Goal: Task Accomplishment & Management: Complete application form

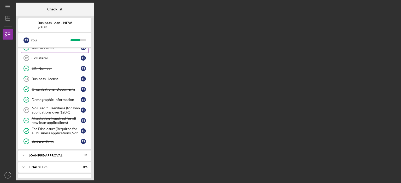
scroll to position [100, 0]
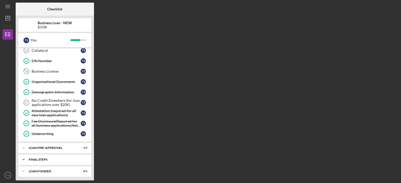
click at [62, 159] on div "FINAL STEPS" at bounding box center [57, 159] width 56 height 3
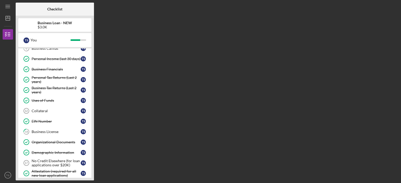
scroll to position [34, 0]
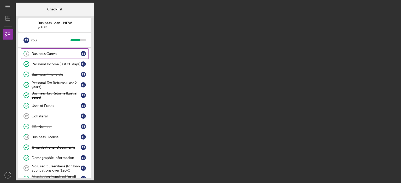
click at [58, 56] on link "6 Business Canvas T S" at bounding box center [55, 54] width 68 height 10
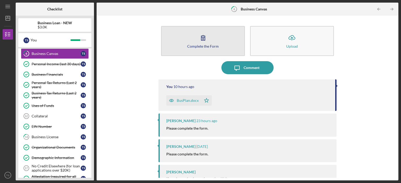
click at [200, 49] on button "Complete the Form Form" at bounding box center [203, 41] width 84 height 30
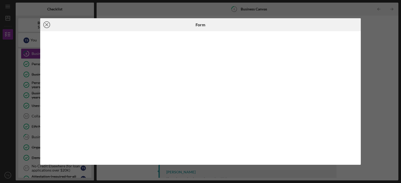
click at [48, 26] on line at bounding box center [46, 24] width 3 height 3
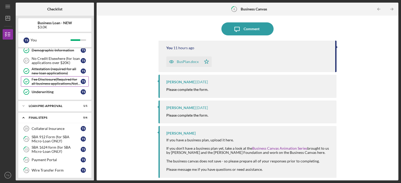
scroll to position [165, 0]
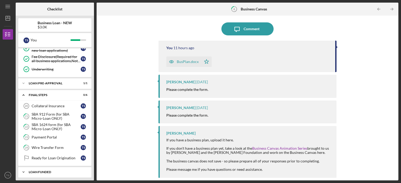
click at [50, 171] on div "LOAN FUNDED" at bounding box center [57, 172] width 56 height 3
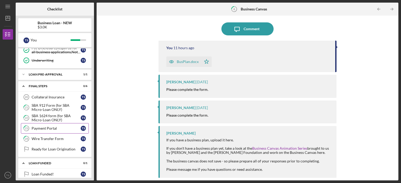
scroll to position [178, 0]
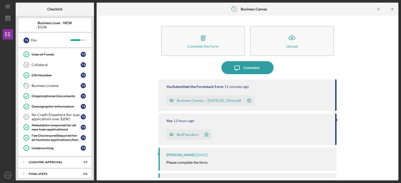
scroll to position [100, 0]
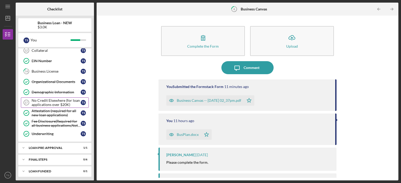
click at [60, 99] on div "No Credit Elsewhere (for loan applications over $20K)" at bounding box center [56, 103] width 49 height 8
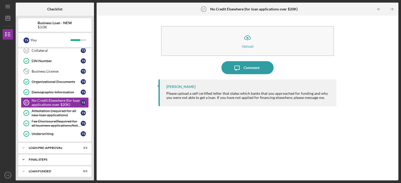
click at [67, 158] on div "FINAL STEPS" at bounding box center [57, 159] width 56 height 3
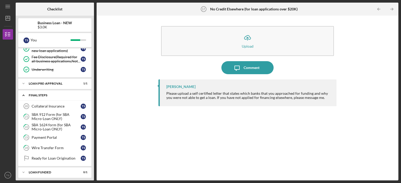
scroll to position [165, 0]
